Goal: Transaction & Acquisition: Purchase product/service

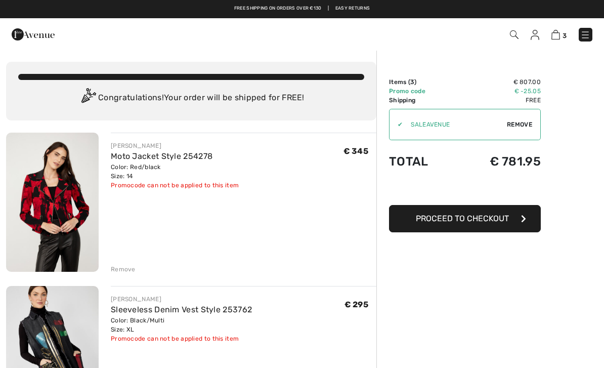
click at [122, 272] on div "Remove" at bounding box center [123, 269] width 25 height 9
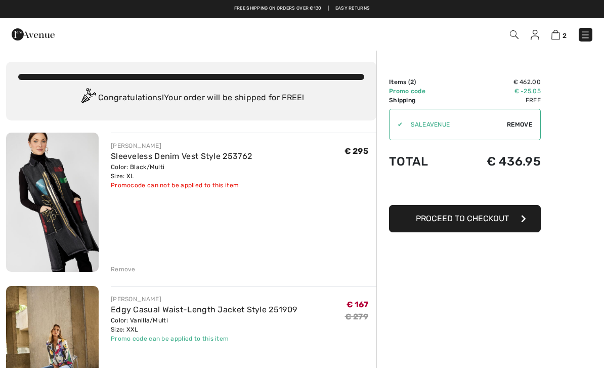
click at [128, 272] on div "Remove" at bounding box center [123, 269] width 25 height 9
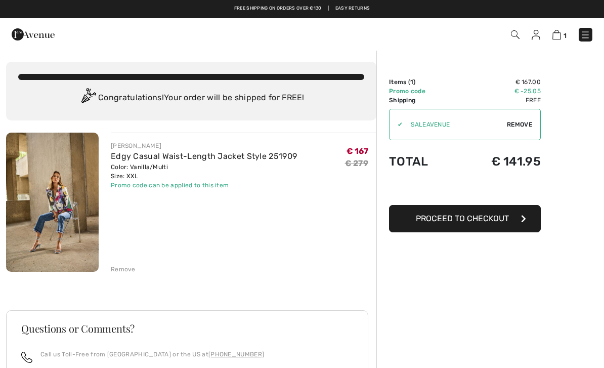
click at [465, 222] on span "Proceed to Checkout" at bounding box center [462, 218] width 93 height 10
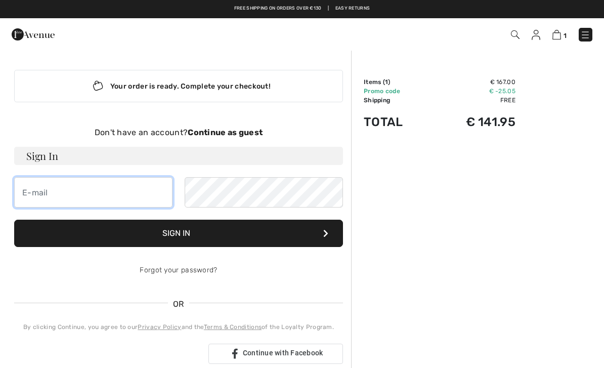
click at [57, 194] on input "email" at bounding box center [93, 192] width 158 height 30
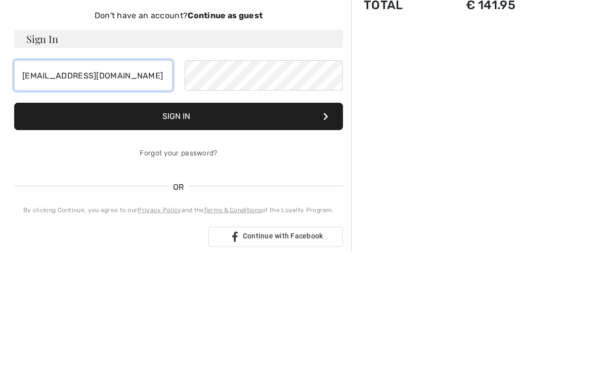
type input "loveoutdoorsWA62@yahoo.com"
click at [191, 220] on button "Sign In" at bounding box center [178, 233] width 329 height 27
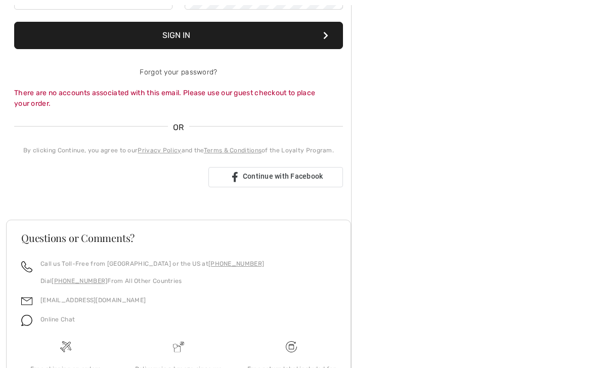
scroll to position [197, 0]
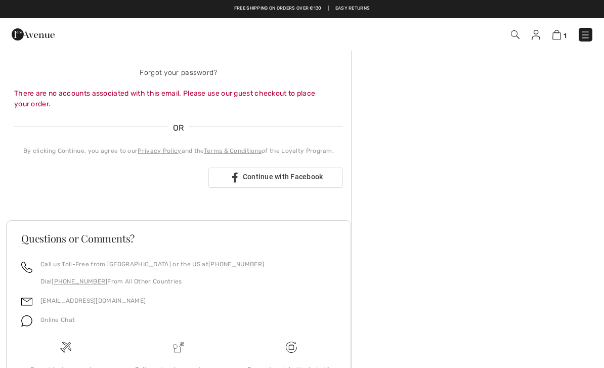
click at [147, 178] on div "Zaloguj się przez Google. Otwiera się w nowej karcie" at bounding box center [107, 177] width 186 height 22
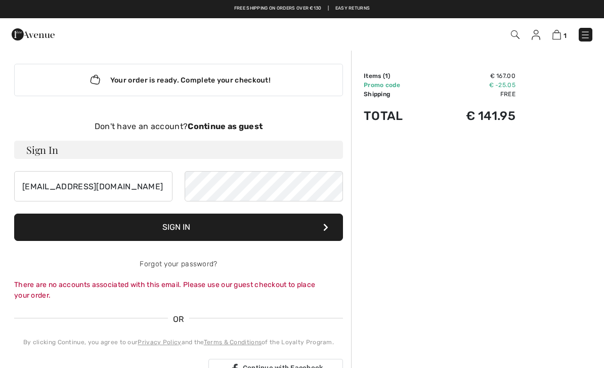
scroll to position [0, 0]
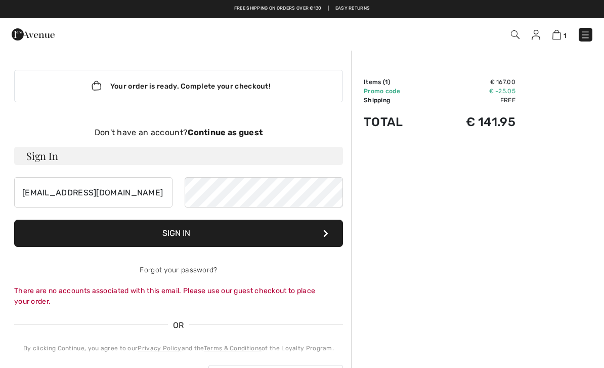
click at [230, 135] on strong "Continue as guest" at bounding box center [225, 132] width 75 height 10
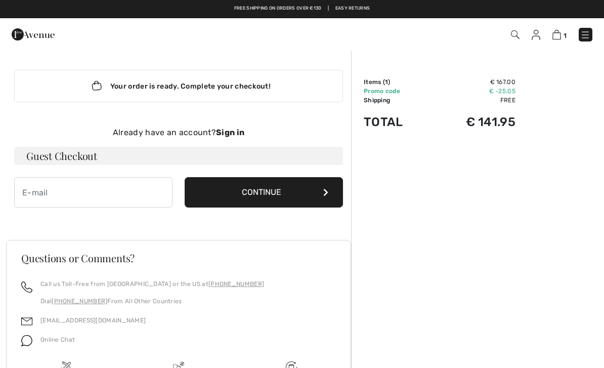
click at [222, 86] on div "Your order is ready. Complete your checkout!" at bounding box center [178, 86] width 329 height 32
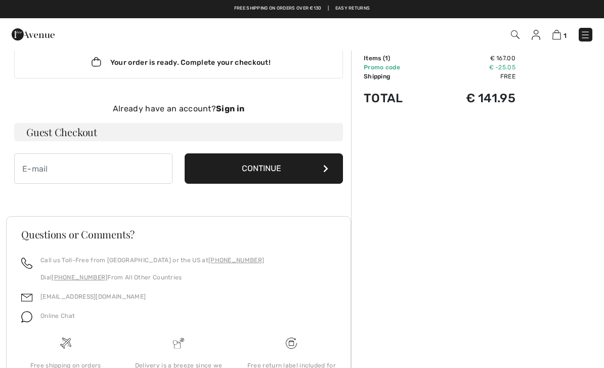
scroll to position [23, 0]
click at [68, 128] on h3 "Guest Checkout" at bounding box center [178, 132] width 329 height 18
click at [94, 129] on h3 "Guest Checkout" at bounding box center [178, 132] width 329 height 18
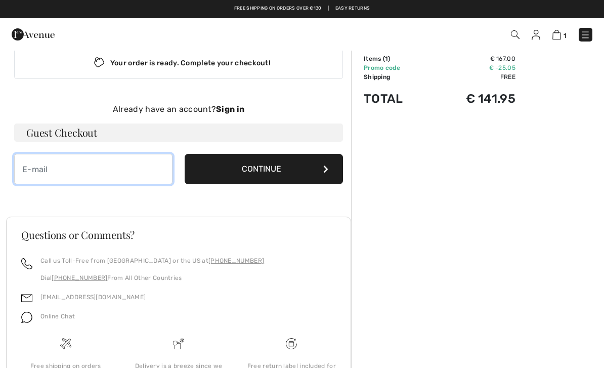
click at [57, 170] on input "email" at bounding box center [93, 169] width 158 height 30
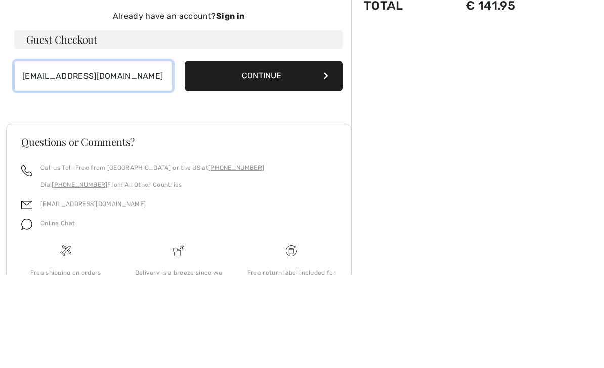
type input "[EMAIL_ADDRESS][DOMAIN_NAME]"
click at [273, 154] on button "Continue" at bounding box center [264, 169] width 158 height 30
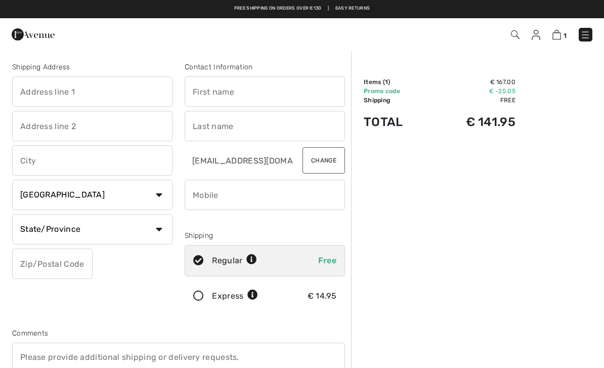
click at [162, 192] on select "Country Canada United States Afghanistan Aland Islands Albania Algeria American…" at bounding box center [92, 195] width 160 height 30
select select "PL"
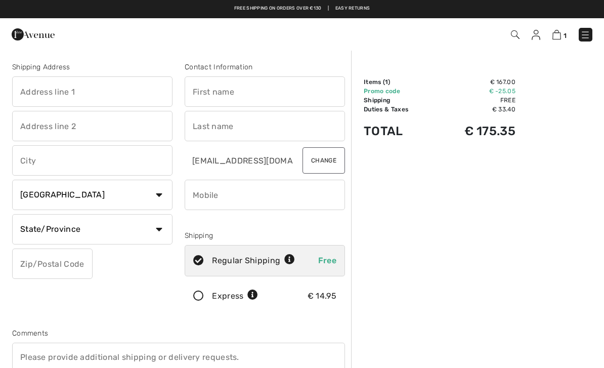
click at [160, 228] on select "State/Province Dolnoslaskie Kujawsko-Pomorskie Lodzkie Lubelskie Lubuskie Malop…" at bounding box center [92, 229] width 160 height 30
select select "SW"
click at [161, 191] on select "Country Canada United States Afghanistan Aland Islands Albania Algeria American…" at bounding box center [92, 195] width 160 height 30
select select "VE"
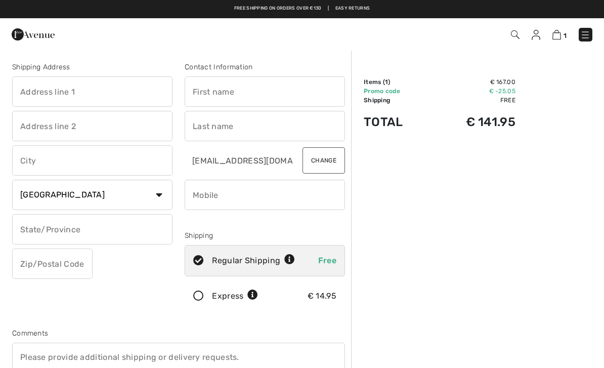
click at [159, 202] on select "Country Canada United States Afghanistan Aland Islands Albania Algeria American…" at bounding box center [92, 195] width 160 height 30
select select "US"
click at [560, 39] on img at bounding box center [556, 35] width 9 height 10
click at [559, 33] on img at bounding box center [556, 35] width 9 height 10
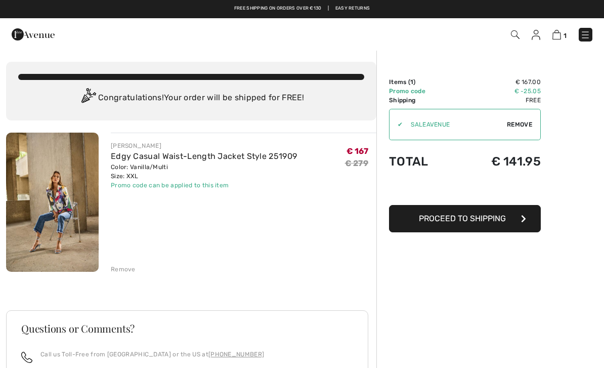
click at [71, 207] on img at bounding box center [52, 202] width 93 height 139
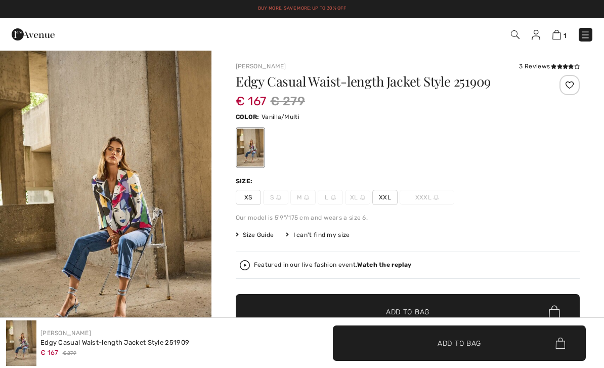
checkbox input "true"
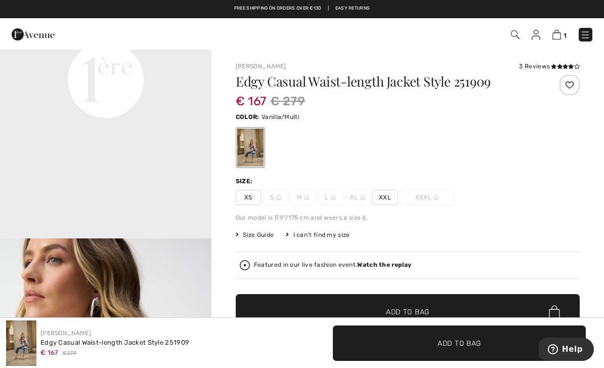
scroll to position [763, 0]
click at [556, 38] on img at bounding box center [556, 35] width 9 height 10
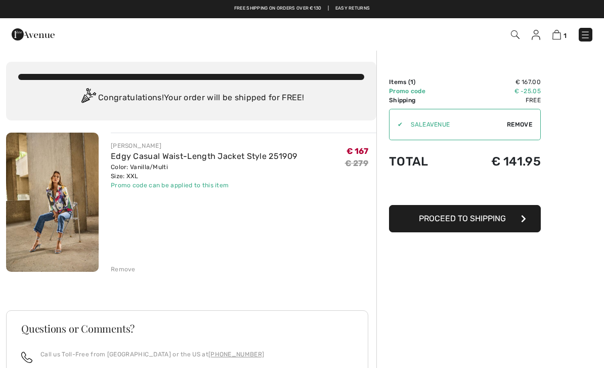
click at [478, 222] on span "Proceed to Shipping" at bounding box center [462, 218] width 87 height 10
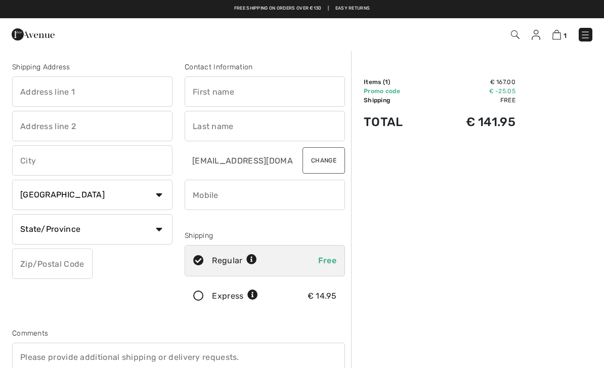
click at [162, 194] on select "Country Canada United States Afghanistan Aland Islands Albania Algeria American…" at bounding box center [92, 195] width 160 height 30
select select "PL"
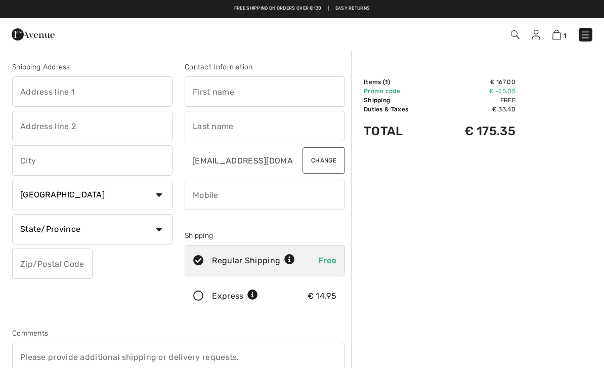
click at [159, 230] on select "State/Province Dolnoslaskie Kujawsko-Pomorskie Lodzkie Lubelskie Lubuskie Malop…" at bounding box center [92, 229] width 160 height 30
select select "SW"
click at [234, 98] on input "text" at bounding box center [265, 91] width 160 height 30
click at [232, 126] on input "text" at bounding box center [265, 126] width 160 height 30
type input "Mieczyslawa"
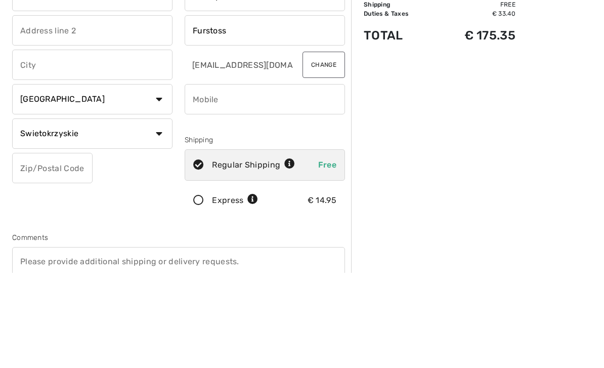
type input "Furstoss"
click at [229, 180] on input "phone" at bounding box center [265, 195] width 160 height 30
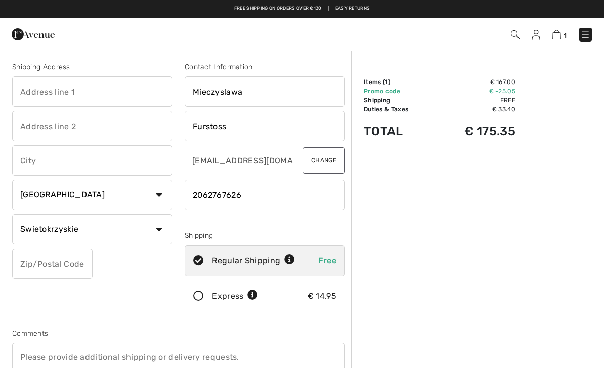
type input "2062767626"
click at [55, 96] on input "text" at bounding box center [92, 91] width 160 height 30
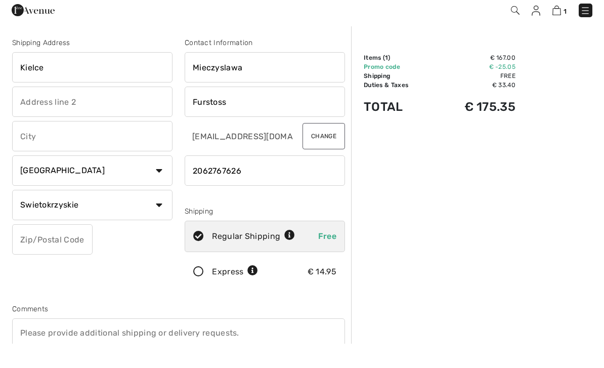
type input "Kielce"
click at [52, 145] on input "text" at bounding box center [92, 160] width 160 height 30
type input "Kielce"
click at [78, 76] on input "Kielce" at bounding box center [92, 91] width 160 height 30
type input "K"
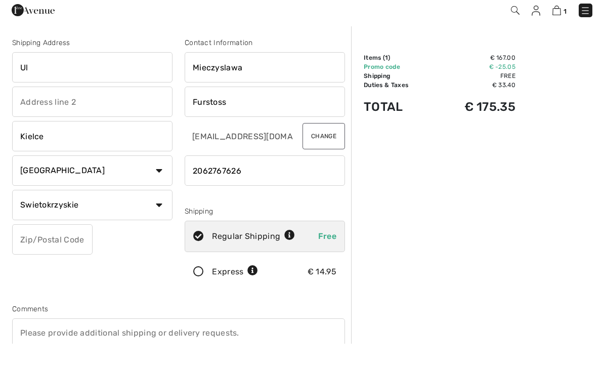
type input "U"
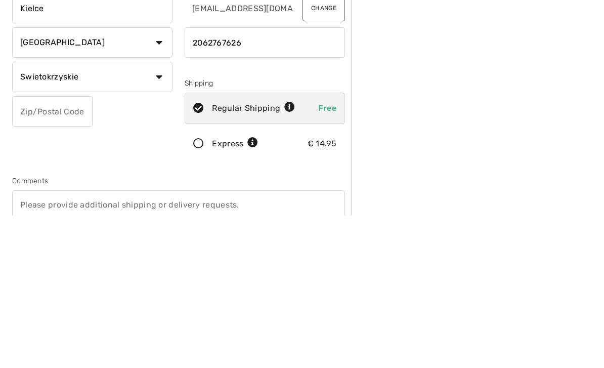
type input "[STREET_ADDRESS][PERSON_NAME]"
click at [32, 248] on input "text" at bounding box center [52, 263] width 80 height 30
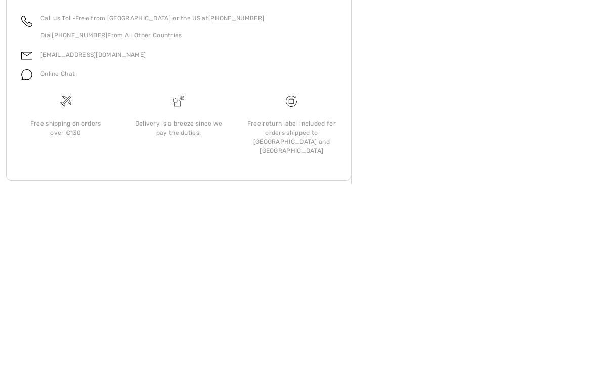
scroll to position [325, 0]
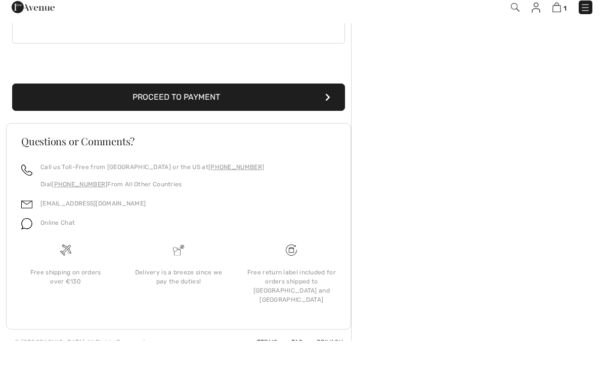
type input "25530"
click at [209, 111] on button "Proceed to Payment" at bounding box center [178, 124] width 333 height 27
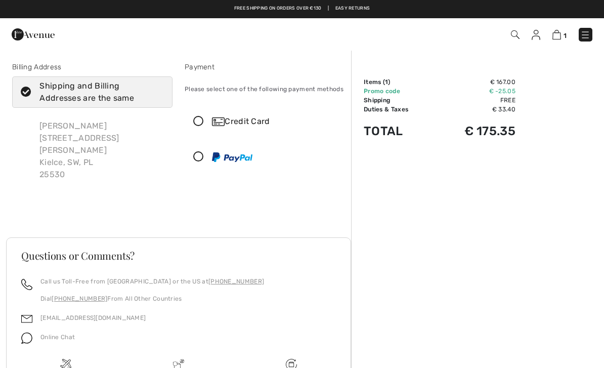
click at [244, 128] on div "Credit Card" at bounding box center [264, 121] width 159 height 30
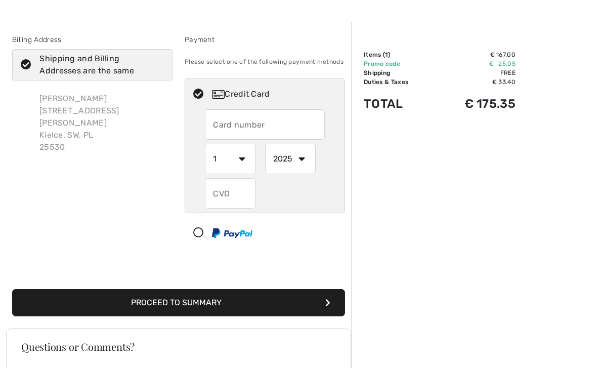
scroll to position [29, 0]
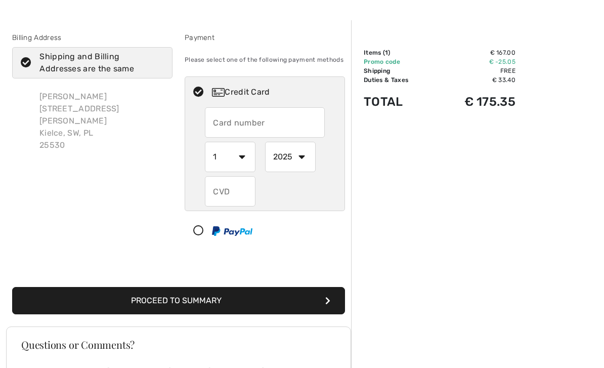
click at [235, 127] on input "text" at bounding box center [264, 122] width 119 height 30
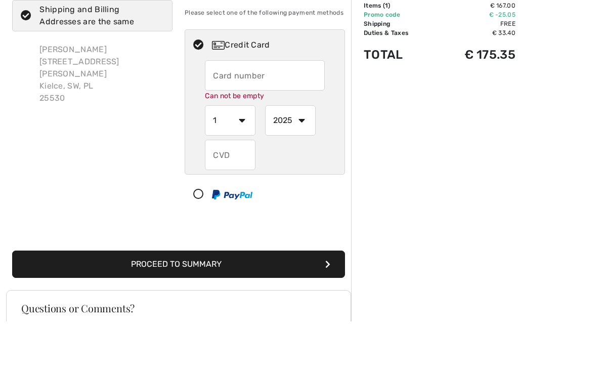
scroll to position [76, 0]
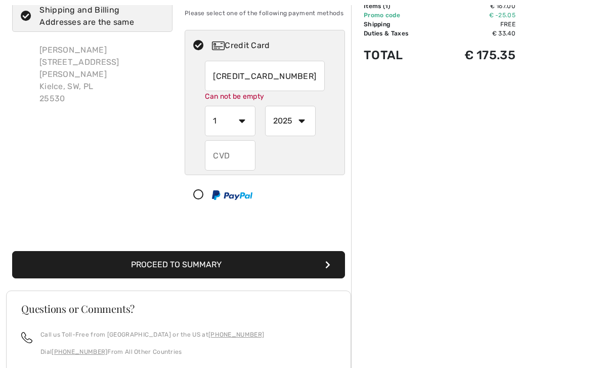
type input "[CREDIT_CARD_NUMBER]"
click at [236, 125] on select "1 2 3 4 5 6 7 8 9 10 11 12" at bounding box center [230, 121] width 51 height 30
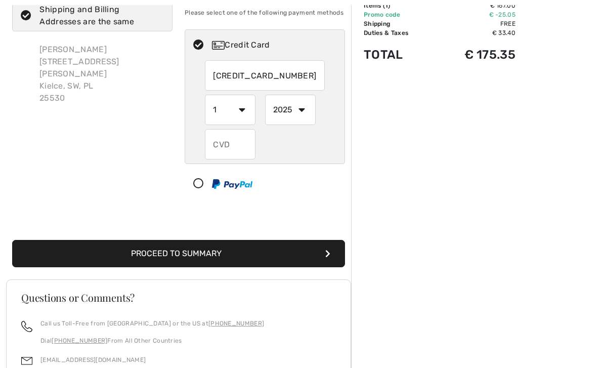
click at [137, 152] on div "Billing Address Shipping and Billing Addresses are the same [PERSON_NAME] Ulica…" at bounding box center [92, 94] width 172 height 218
click at [248, 110] on select "1 2 3 4 5 6 7 8 9 10 11 12" at bounding box center [230, 110] width 51 height 30
select select "4"
click at [300, 111] on select "2025 2026 2027 2028 2029 2030 2031 2032 2033 2034 2035" at bounding box center [290, 110] width 51 height 30
select select "2028"
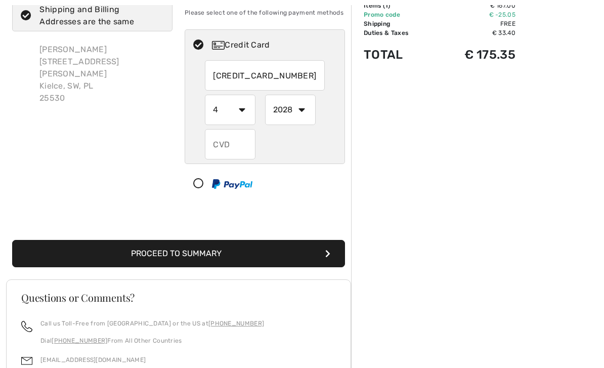
click at [233, 146] on input "text" at bounding box center [230, 144] width 51 height 30
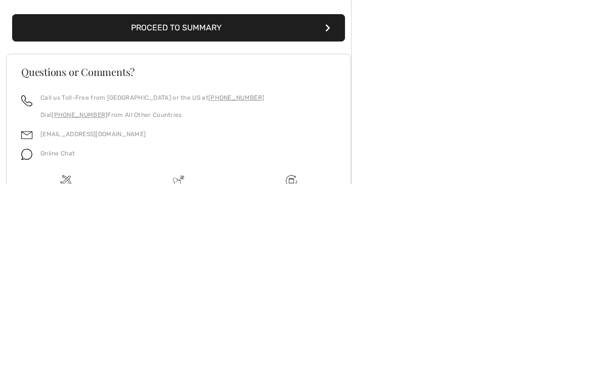
scroll to position [118, 0]
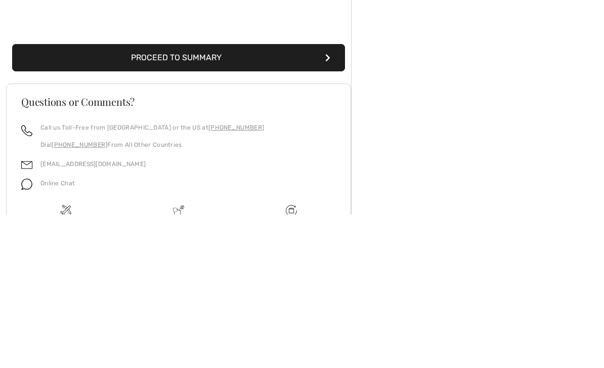
type input "924"
click at [204, 198] on button "Proceed to Summary" at bounding box center [178, 211] width 333 height 27
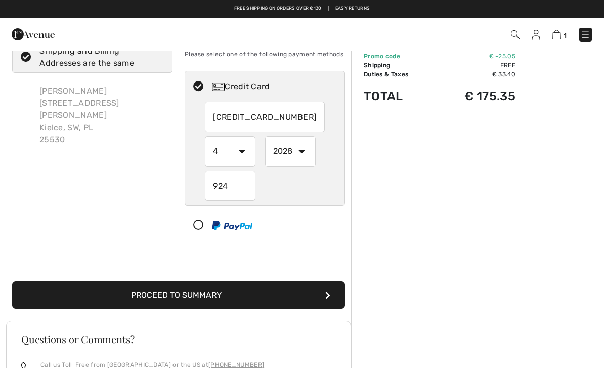
scroll to position [0, 0]
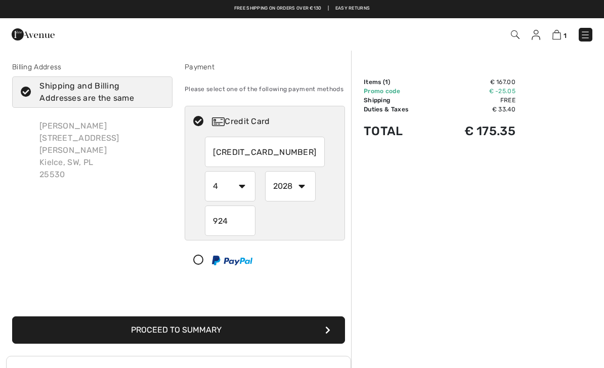
click at [184, 322] on button "Proceed to Summary" at bounding box center [178, 329] width 333 height 27
click at [183, 334] on button "Proceed to Summary" at bounding box center [178, 329] width 333 height 27
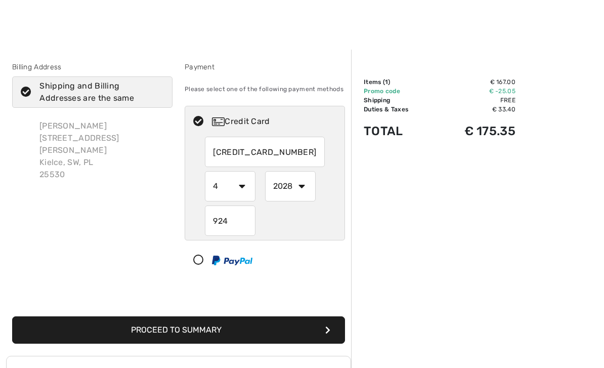
click at [180, 331] on button "Proceed to Summary" at bounding box center [178, 329] width 333 height 27
click at [191, 325] on button "Proceed to Summary" at bounding box center [178, 329] width 333 height 27
click at [247, 187] on select "1 2 3 4 5 6 7 8 9 10 11 12" at bounding box center [230, 186] width 51 height 30
select select "5"
click at [191, 330] on button "Proceed to Summary" at bounding box center [178, 329] width 333 height 27
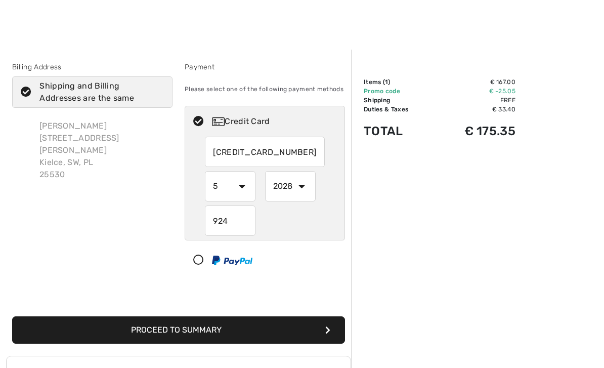
click at [256, 330] on button "Proceed to Summary" at bounding box center [178, 329] width 333 height 27
click at [181, 327] on button "Proceed to Summary" at bounding box center [178, 329] width 333 height 27
click at [312, 150] on input "4147211053352869" at bounding box center [264, 152] width 119 height 30
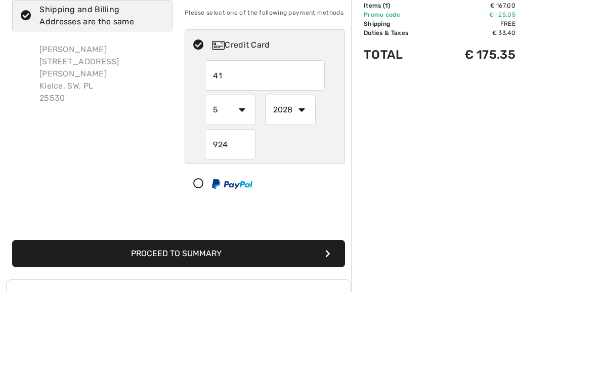
type input "4"
type input "4147211053352869"
click at [243, 171] on select "1 2 3 4 5 6 7 8 9 10 11 12" at bounding box center [230, 186] width 51 height 30
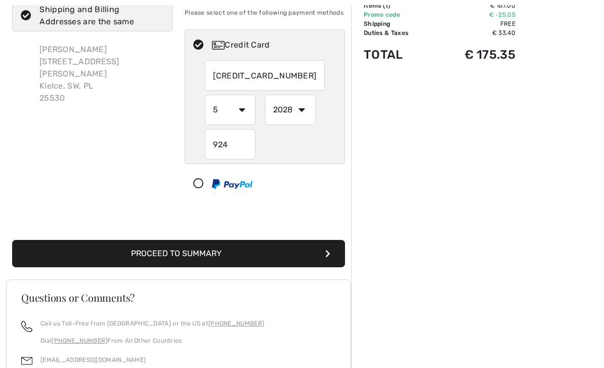
click at [301, 111] on select "2025 2026 2027 2028 2029 2030 2031 2032 2033 2034 2035" at bounding box center [290, 110] width 51 height 30
click at [236, 146] on input "924" at bounding box center [230, 144] width 51 height 30
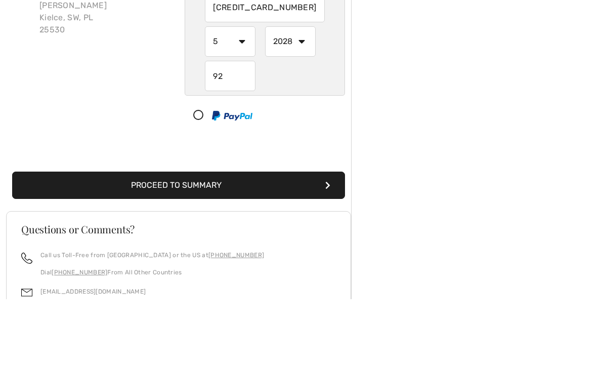
type input "9"
type input "924"
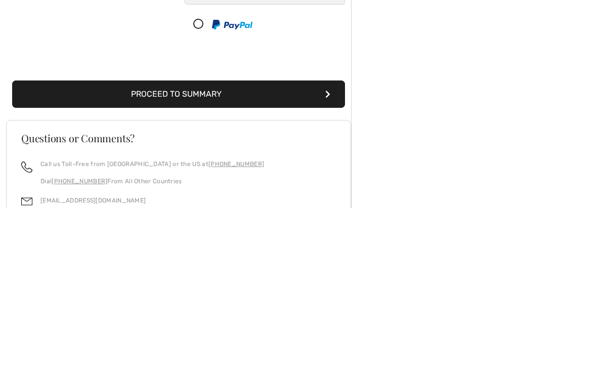
click at [214, 240] on button "Proceed to Summary" at bounding box center [178, 253] width 333 height 27
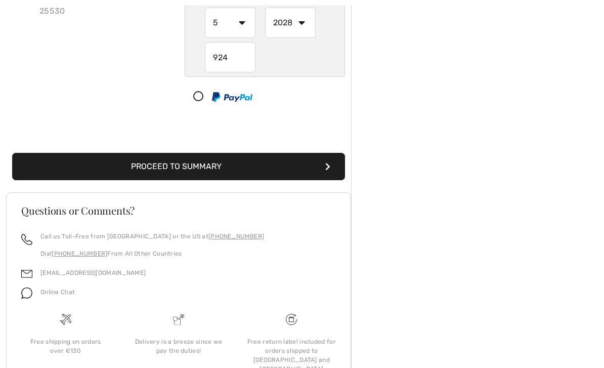
scroll to position [153, 0]
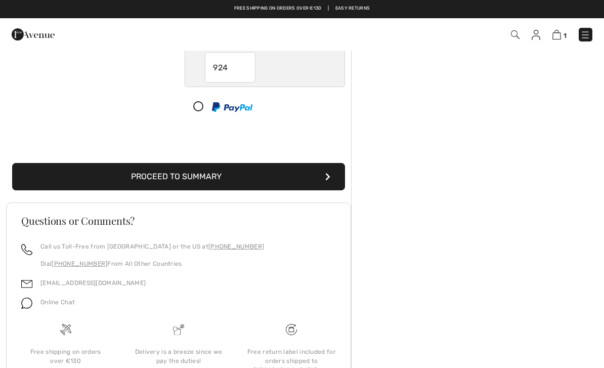
click at [226, 177] on button "Proceed to Summary" at bounding box center [178, 176] width 333 height 27
click at [332, 176] on button "Proceed to Summary" at bounding box center [178, 176] width 333 height 27
click at [334, 178] on button "Proceed to Summary" at bounding box center [178, 176] width 333 height 27
click at [311, 178] on button "Proceed to Summary" at bounding box center [178, 176] width 333 height 27
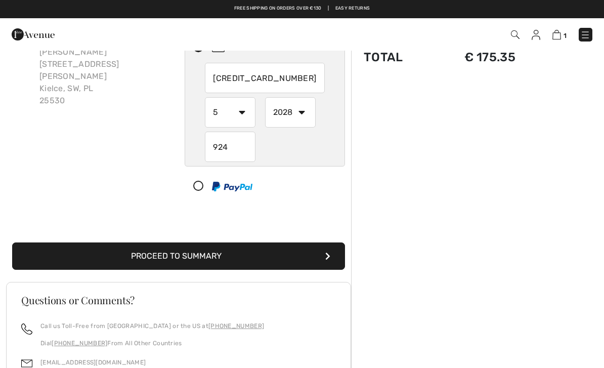
scroll to position [0, 0]
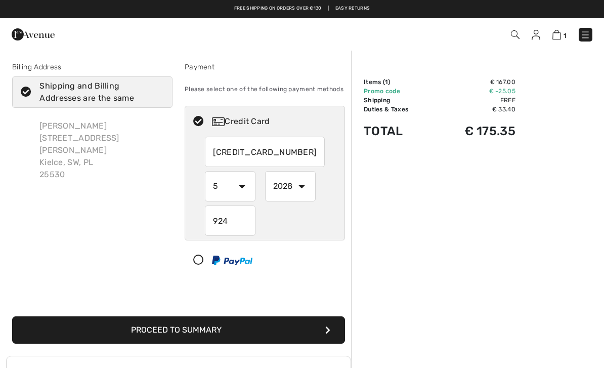
click at [329, 327] on icon "submit" at bounding box center [327, 330] width 5 height 8
click at [332, 322] on button "Proceed to Summary" at bounding box center [178, 329] width 333 height 27
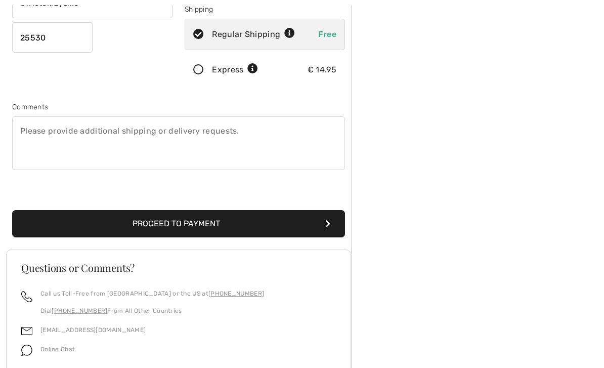
scroll to position [229, 0]
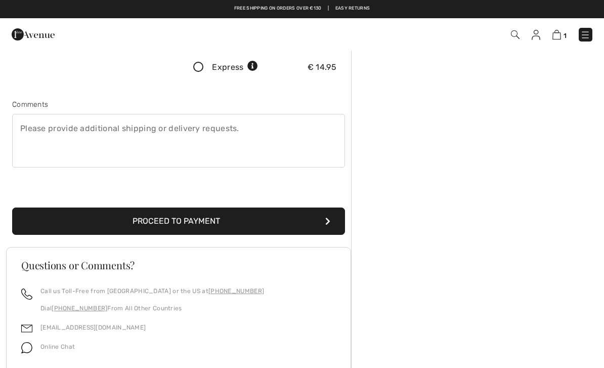
click at [204, 220] on button "Proceed to Payment" at bounding box center [178, 220] width 333 height 27
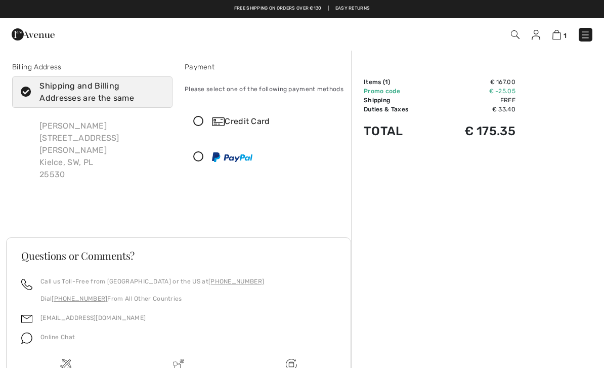
click at [224, 122] on img at bounding box center [218, 121] width 13 height 9
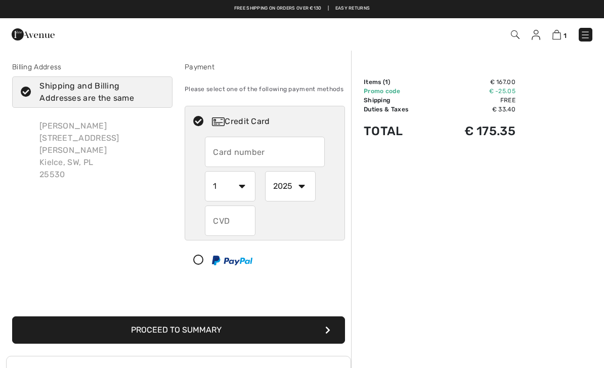
click at [244, 153] on input "text" at bounding box center [264, 152] width 119 height 30
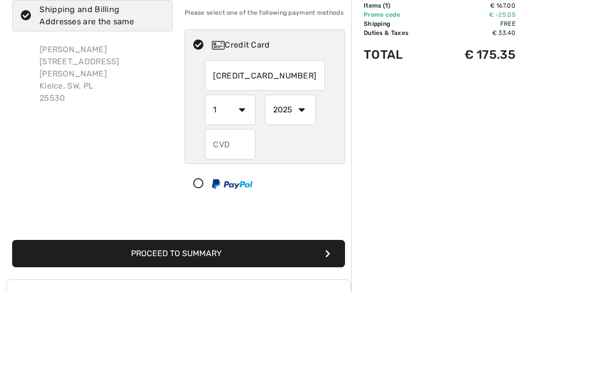
type input "[CREDIT_CARD_NUMBER]"
click at [240, 171] on select "1 2 3 4 5 6 7 8 9 10 11 12" at bounding box center [230, 186] width 51 height 30
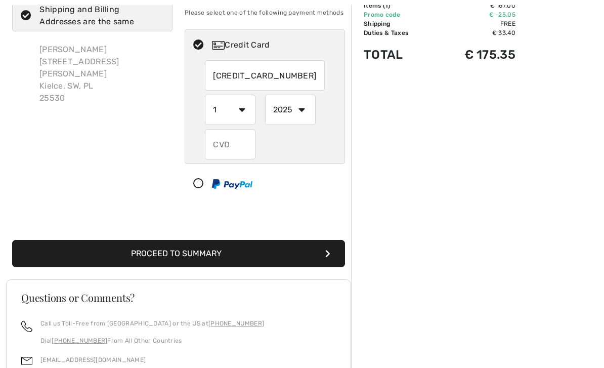
select select "5"
click at [304, 113] on select "2025 2026 2027 2028 2029 2030 2031 2032 2033 2034 2035" at bounding box center [290, 110] width 51 height 30
select select "2028"
click at [225, 144] on input "text" at bounding box center [230, 144] width 51 height 30
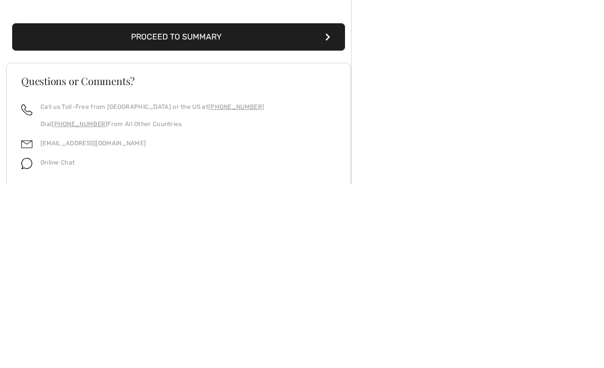
scroll to position [115, 0]
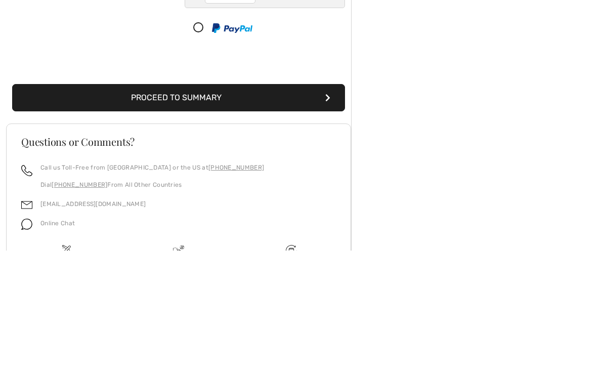
type input "924"
click at [212, 201] on button "Proceed to Summary" at bounding box center [178, 214] width 333 height 27
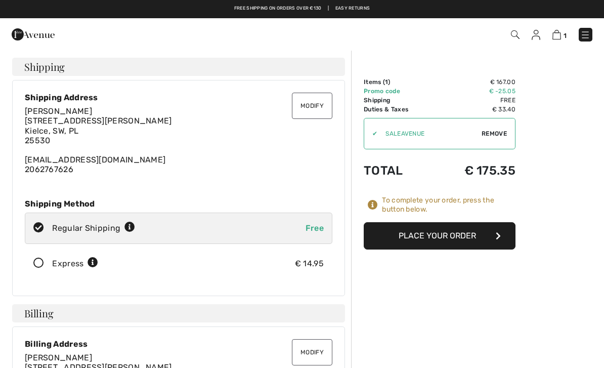
click at [450, 232] on button "Place Your Order" at bounding box center [440, 235] width 152 height 27
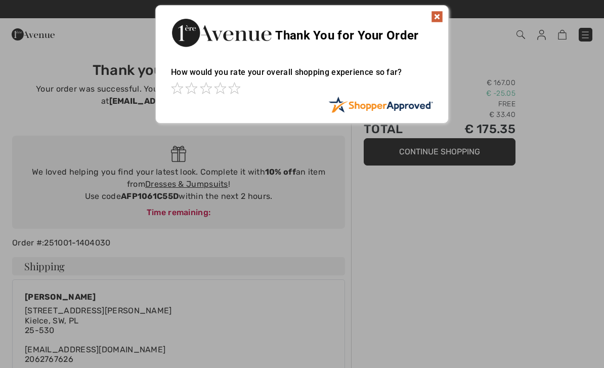
click at [440, 17] on img at bounding box center [437, 17] width 12 height 12
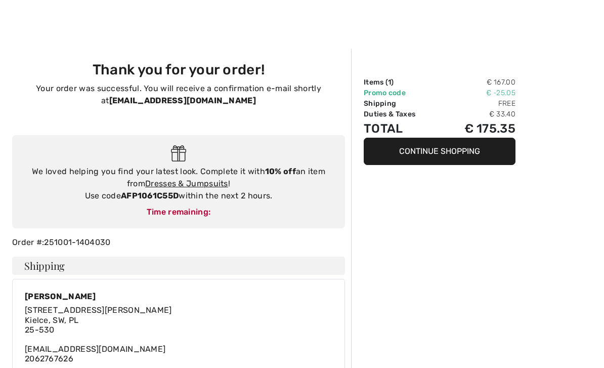
scroll to position [29, 0]
